Goal: Information Seeking & Learning: Learn about a topic

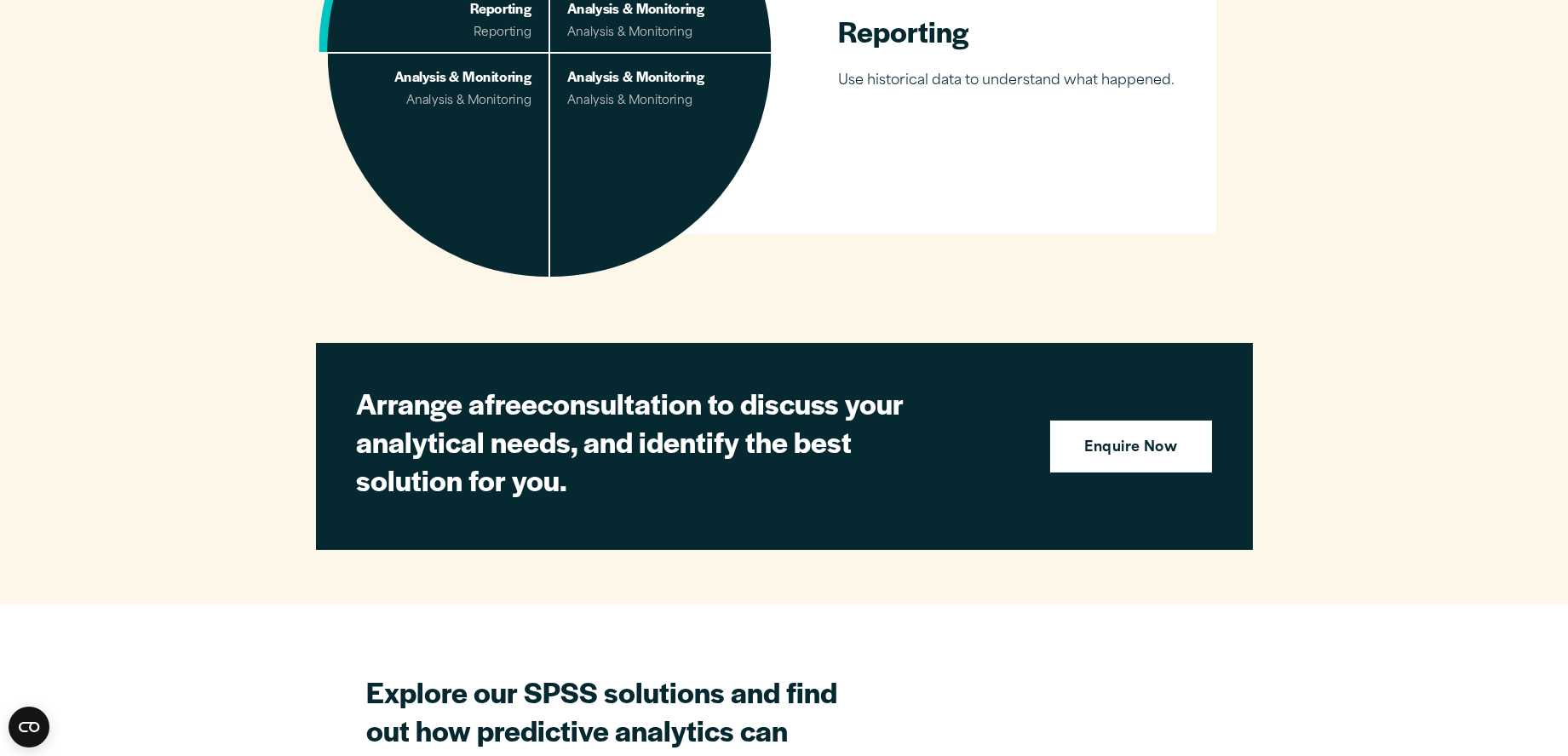
scroll to position [1703, 0]
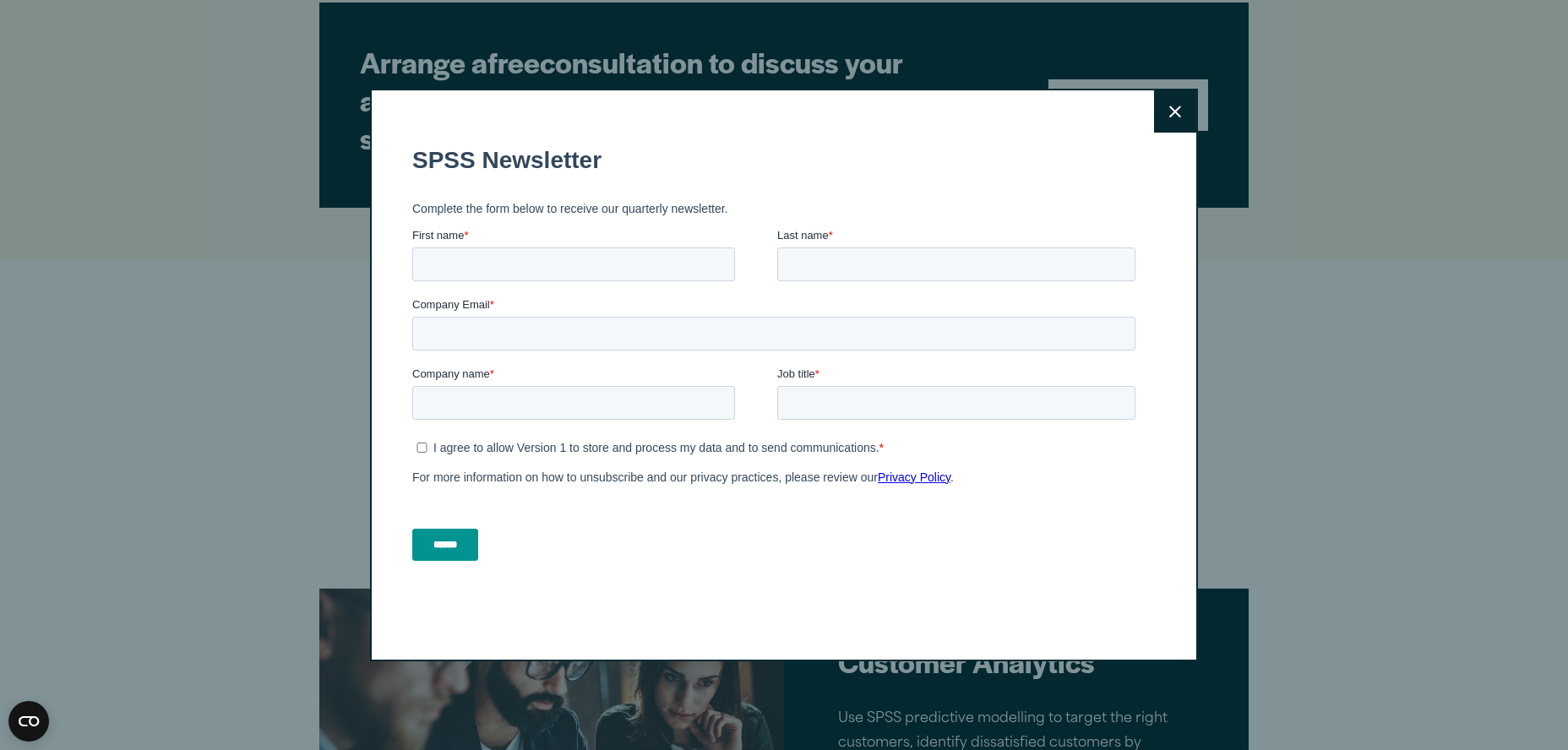
click at [1161, 110] on button "Close" at bounding box center [1175, 111] width 42 height 42
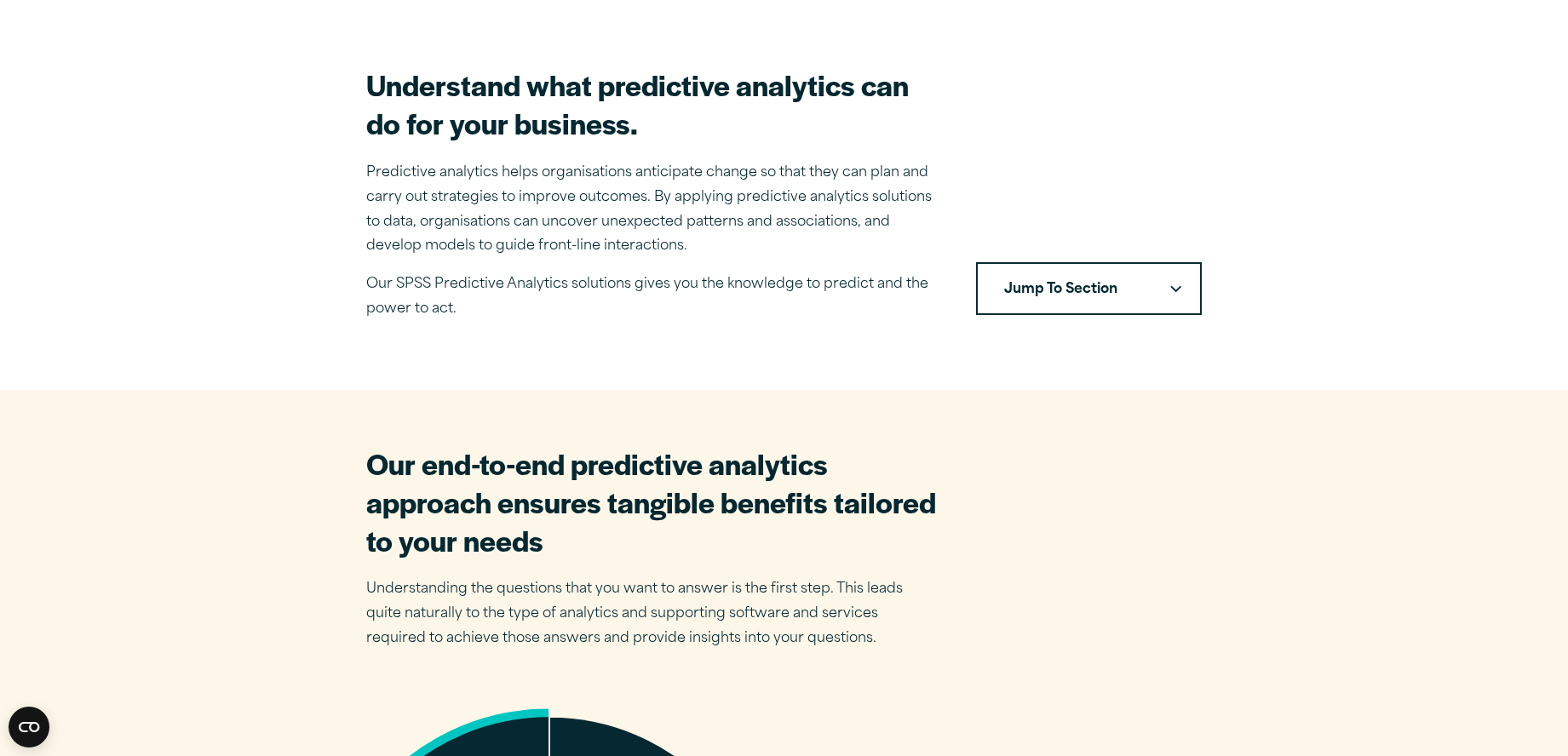
scroll to position [0, 0]
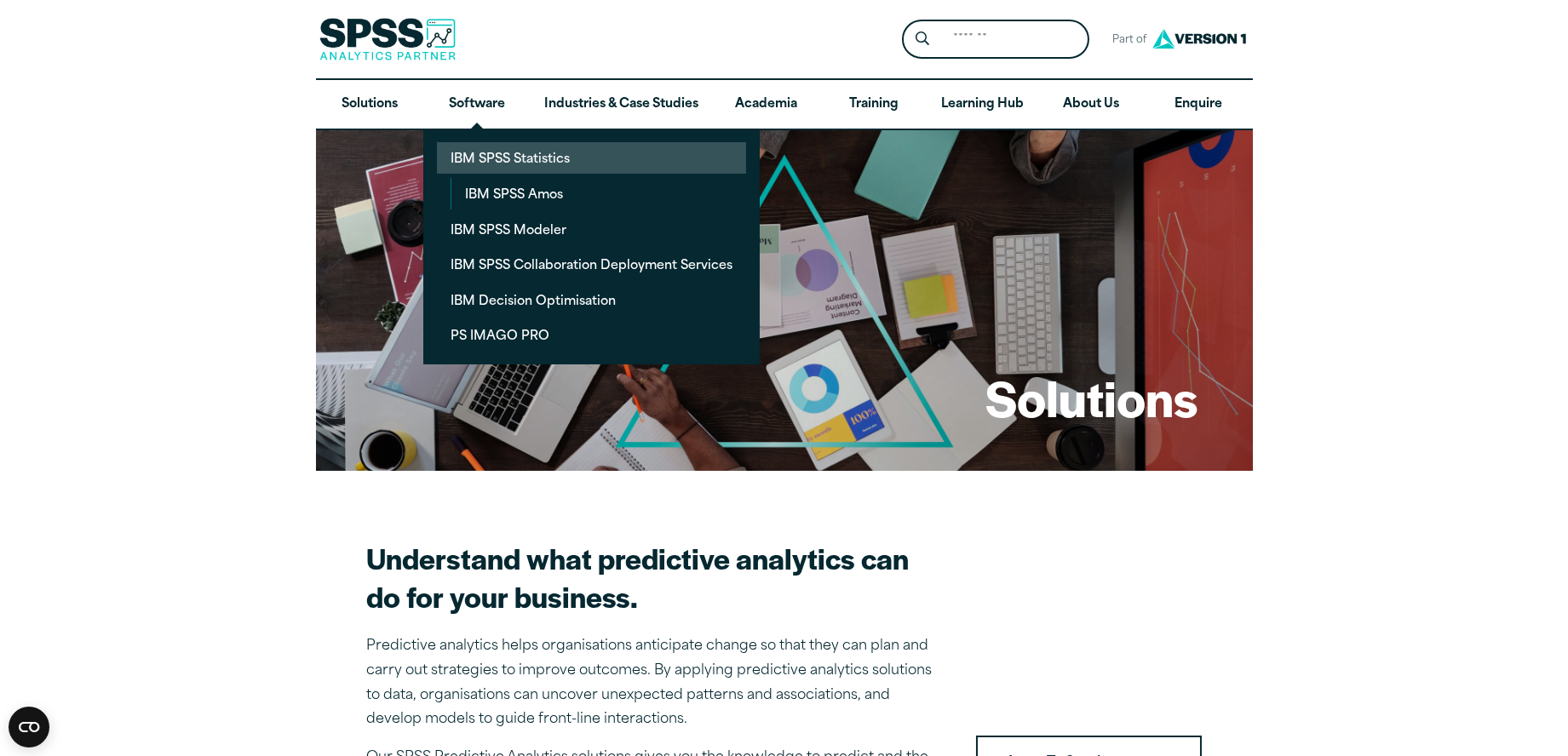
click at [483, 159] on link "IBM SPSS Statistics" at bounding box center [591, 157] width 309 height 32
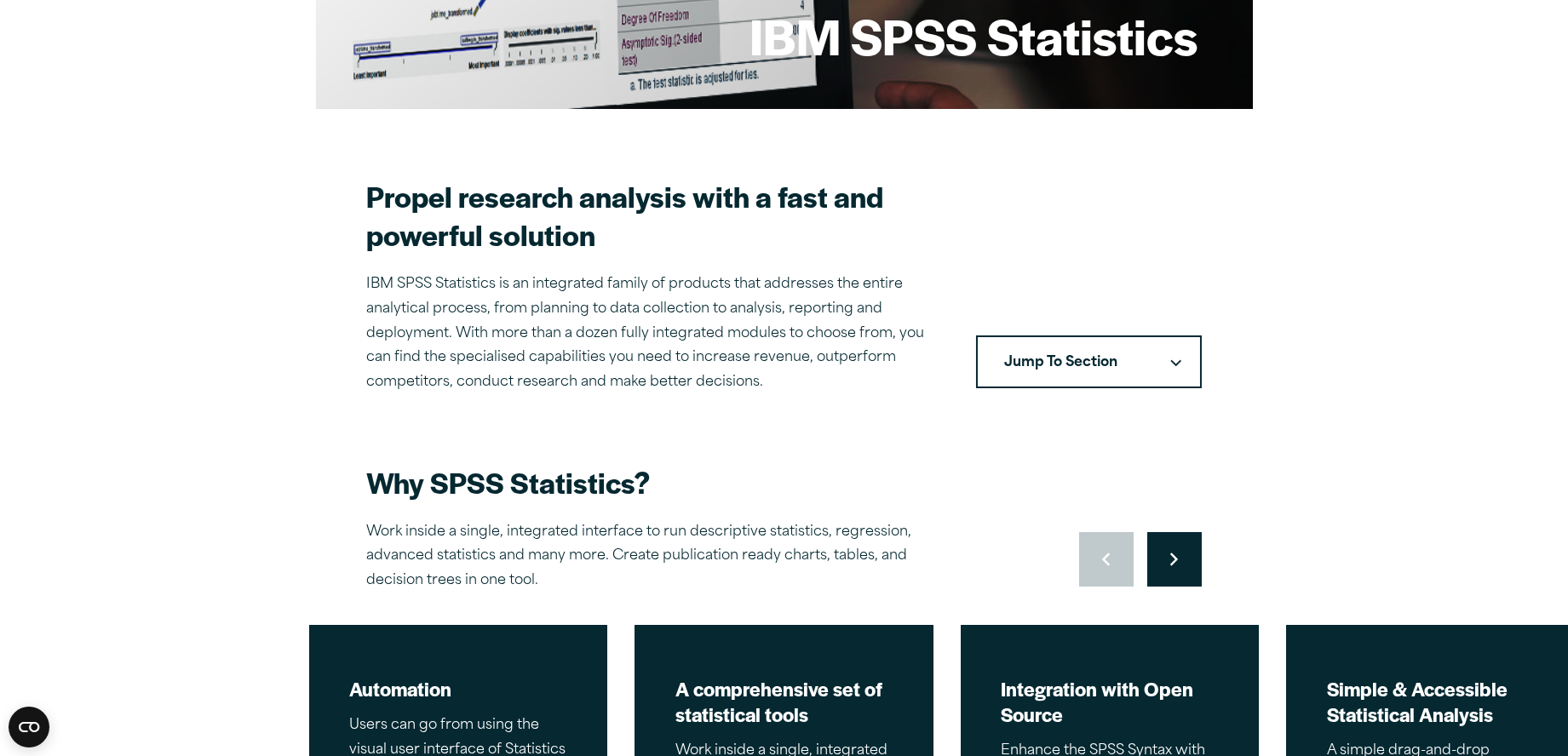
scroll to position [681, 0]
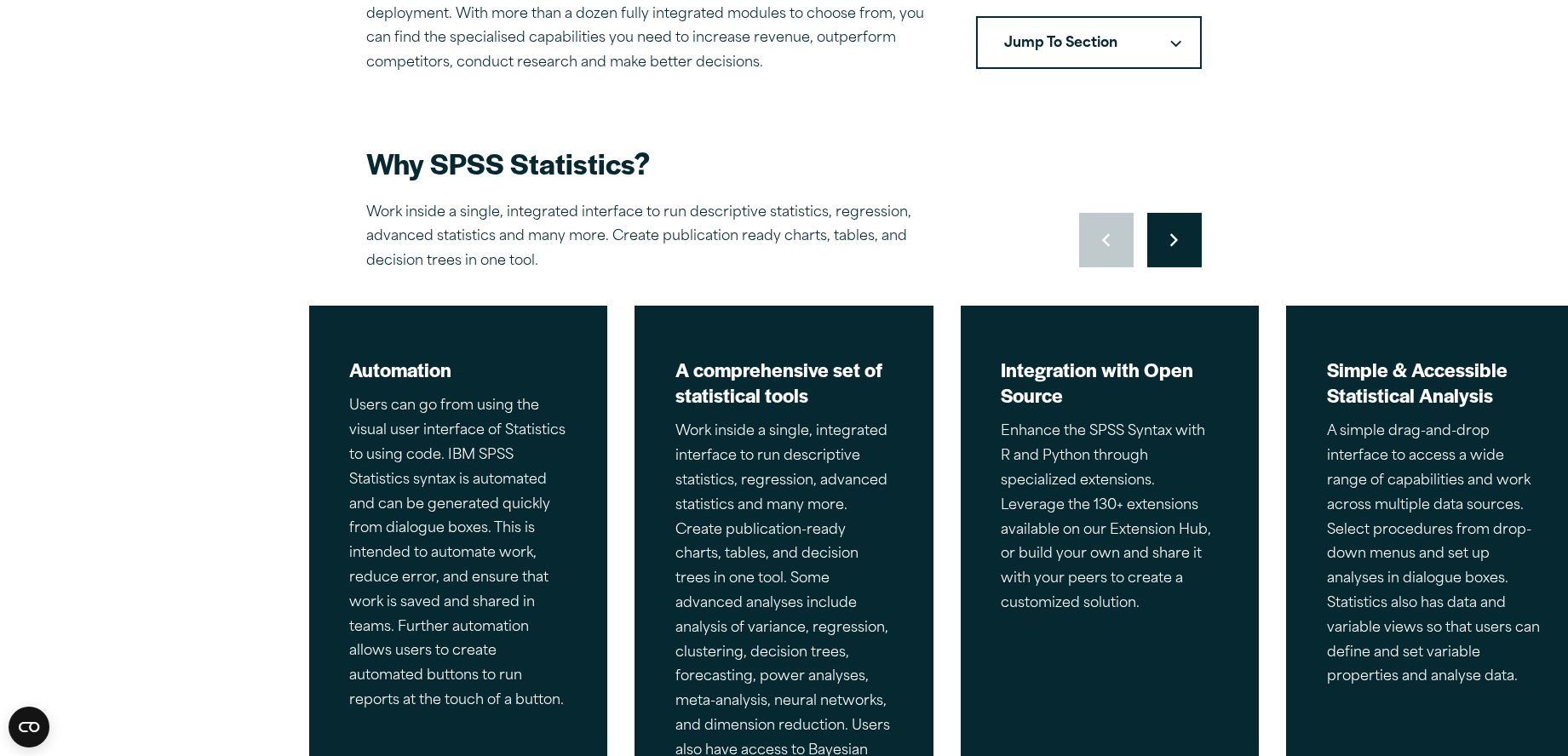
click at [1173, 49] on button "Jump To Section" at bounding box center [1088, 42] width 226 height 53
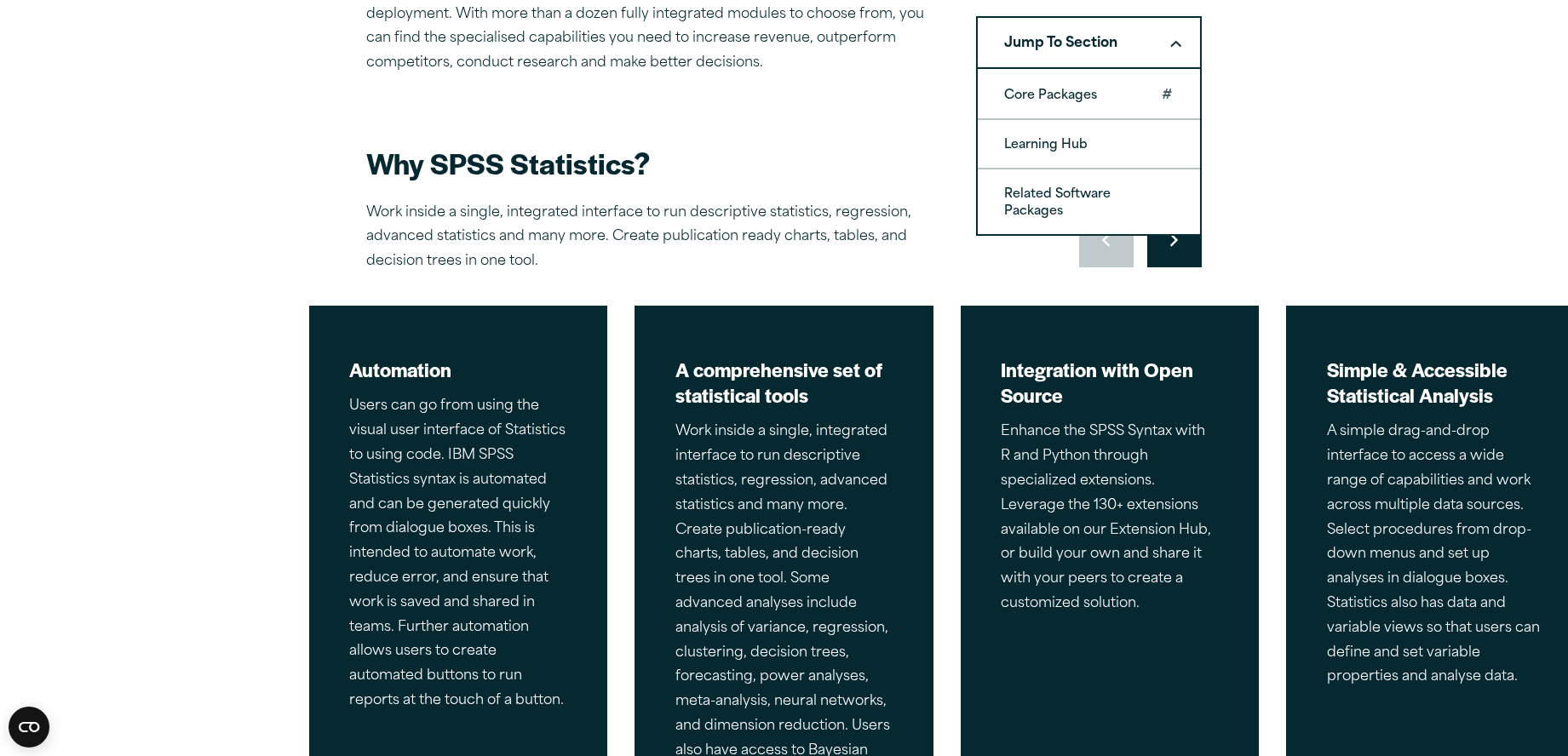
click at [1104, 96] on link "Core Packages" at bounding box center [1089, 95] width 223 height 48
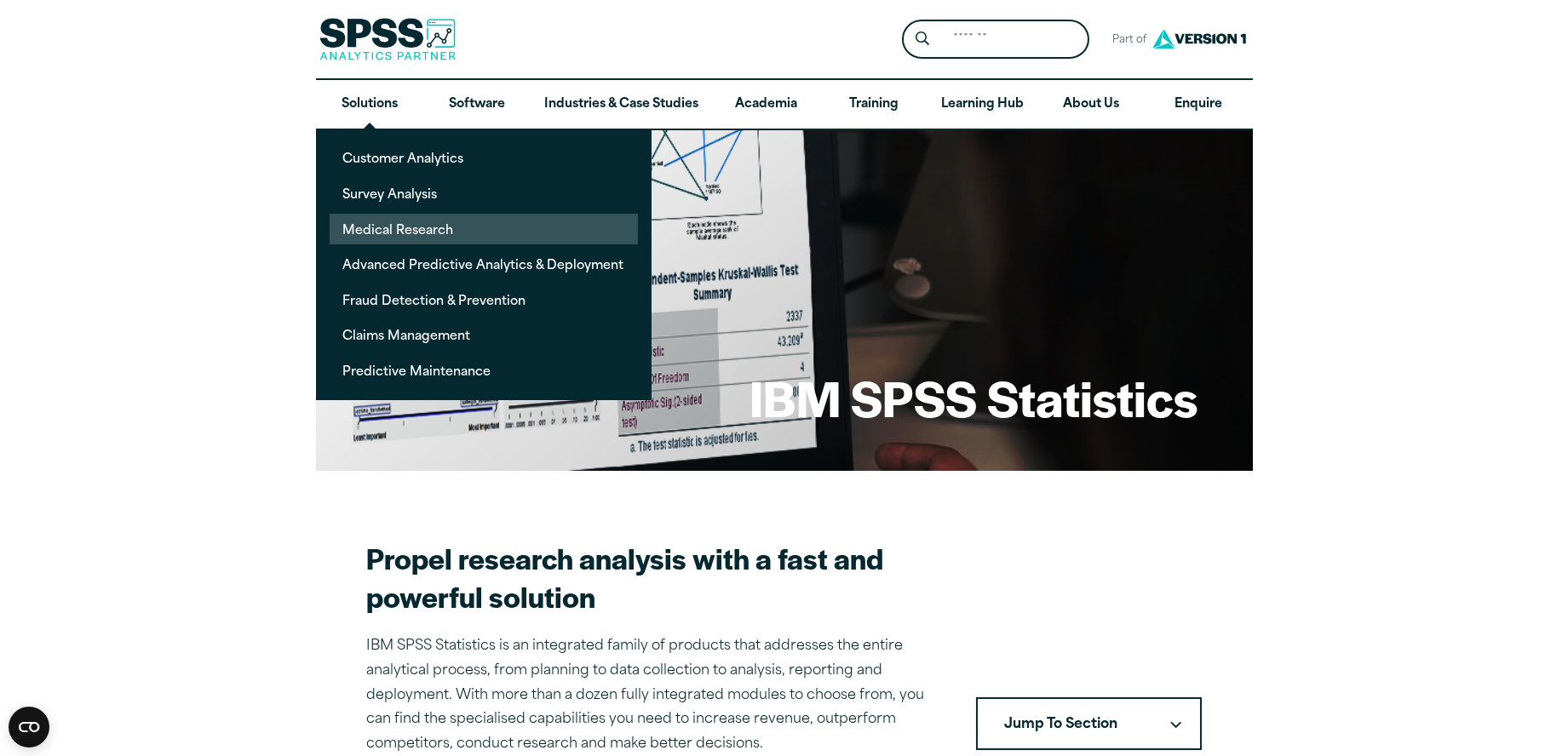
click at [370, 232] on link "Medical Research" at bounding box center [483, 229] width 308 height 32
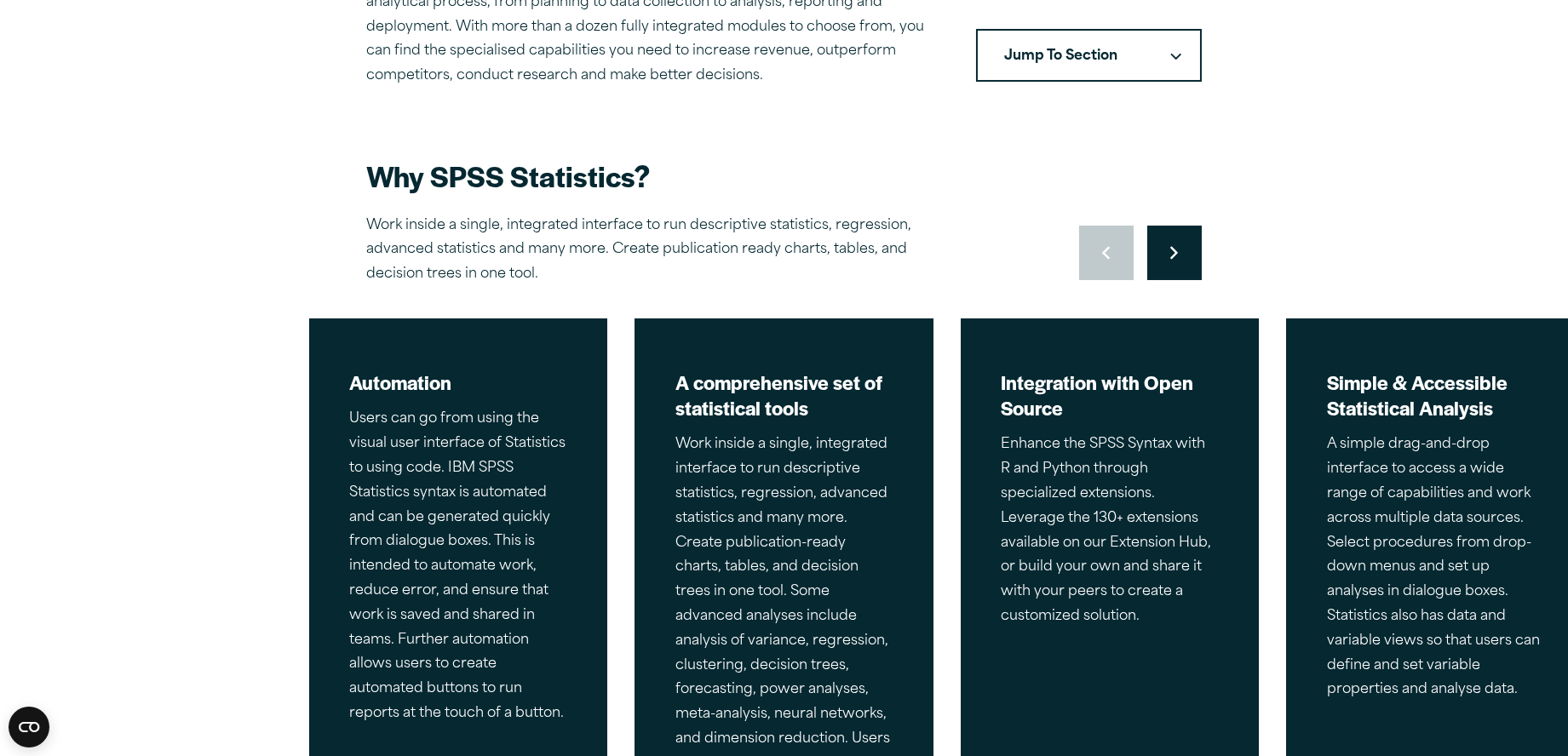
scroll to position [680, 0]
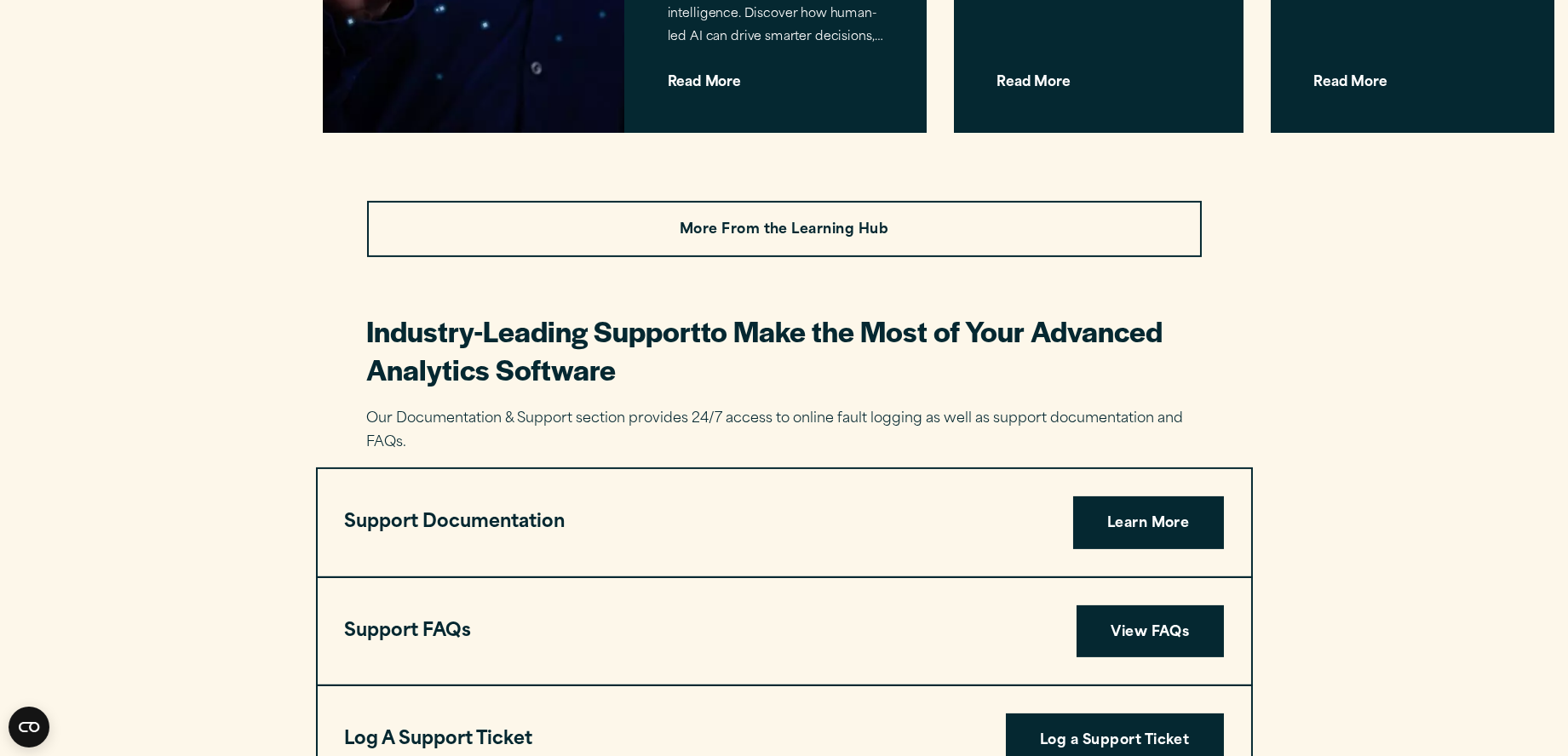
scroll to position [2384, 0]
